Goal: Task Accomplishment & Management: Use online tool/utility

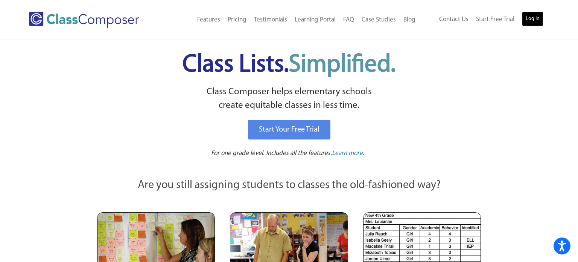
click at [535, 15] on link "Log In" at bounding box center [532, 18] width 21 height 15
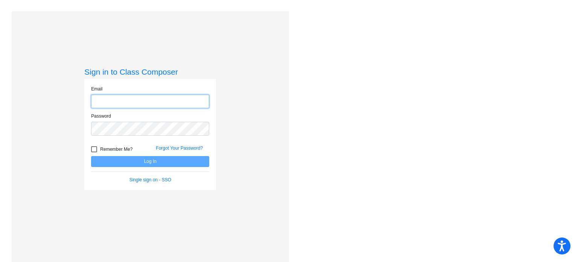
type input "[PERSON_NAME][EMAIL_ADDRESS][PERSON_NAME][DOMAIN_NAME]"
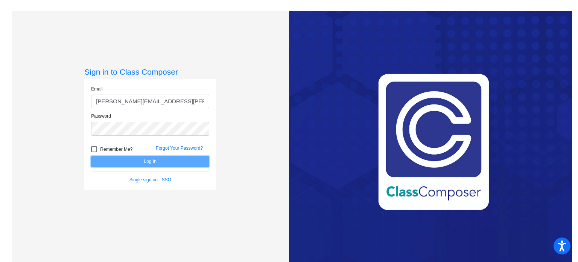
click at [153, 163] on button "Log In" at bounding box center [150, 161] width 118 height 11
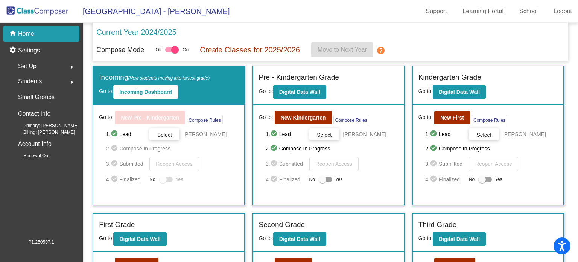
click at [135, 33] on p "Current Year 2024/2025" at bounding box center [136, 31] width 80 height 11
click at [141, 88] on button "Incoming Dashboard" at bounding box center [145, 92] width 64 height 14
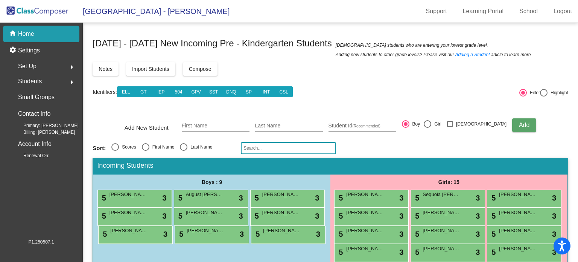
scroll to position [32, 0]
